Goal: Navigation & Orientation: Find specific page/section

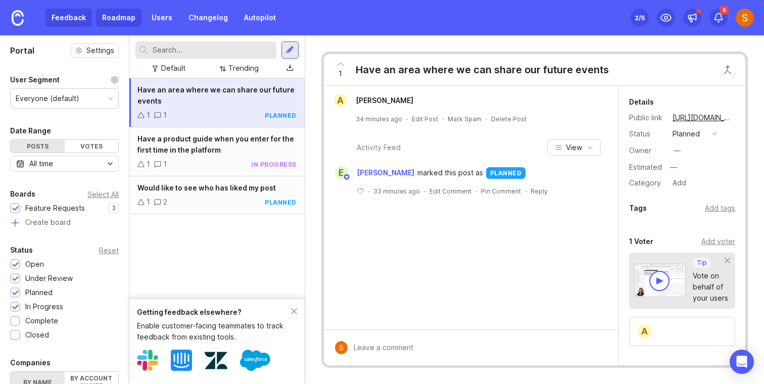
click at [123, 22] on link "Roadmap" at bounding box center [118, 18] width 45 height 18
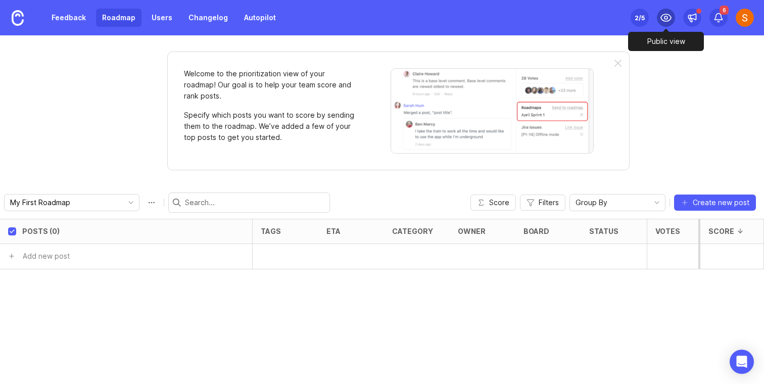
click at [665, 16] on circle at bounding box center [665, 17] width 3 height 3
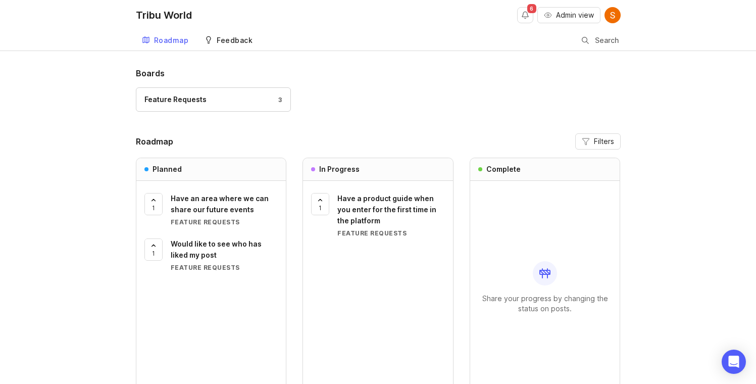
click at [243, 42] on div "Feedback" at bounding box center [235, 40] width 36 height 7
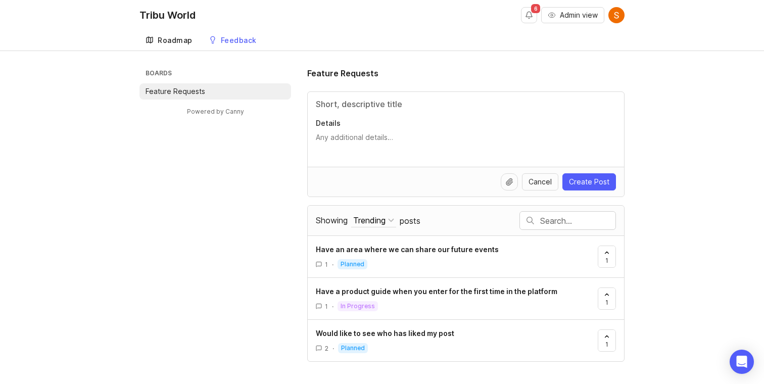
click at [175, 42] on div "Roadmap" at bounding box center [175, 40] width 35 height 7
